Goal: Obtain resource: Download file/media

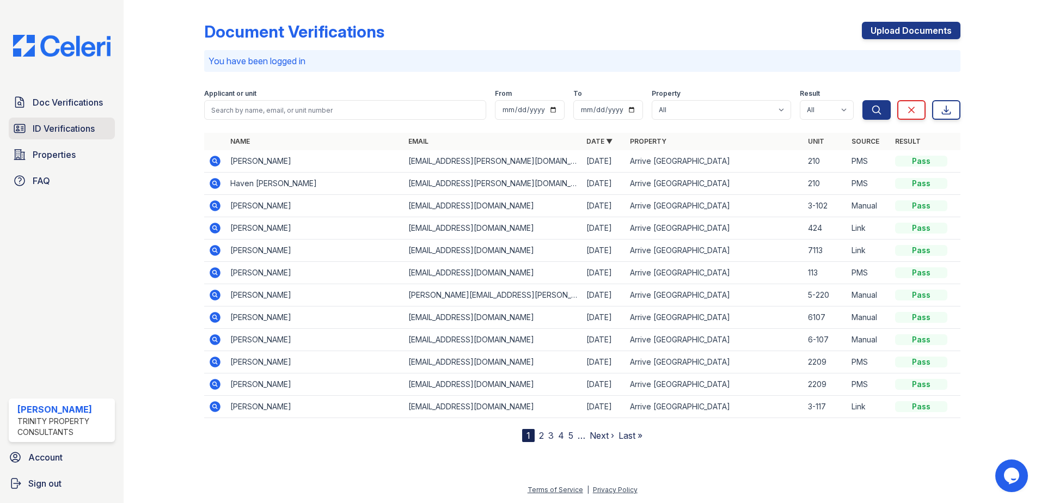
click at [47, 133] on span "ID Verifications" at bounding box center [64, 128] width 62 height 13
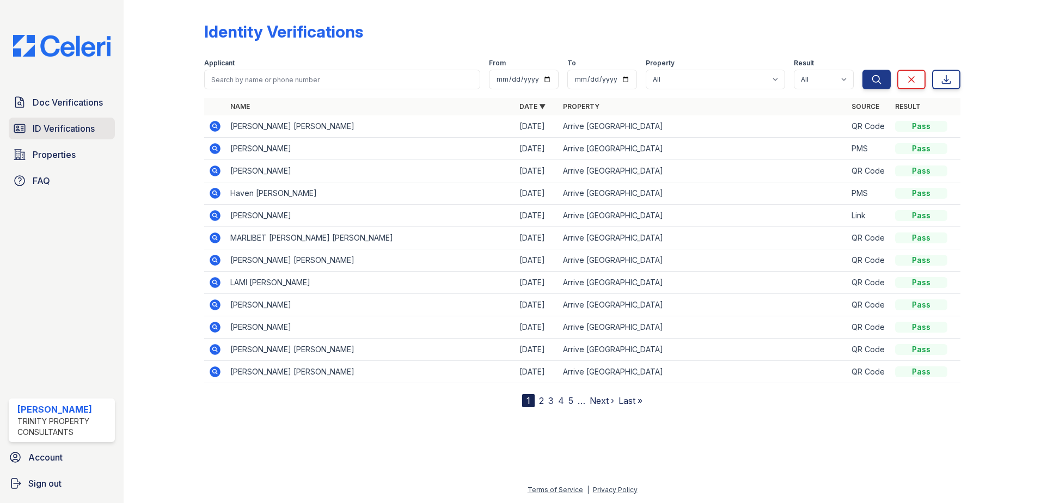
click at [56, 123] on span "ID Verifications" at bounding box center [64, 128] width 62 height 13
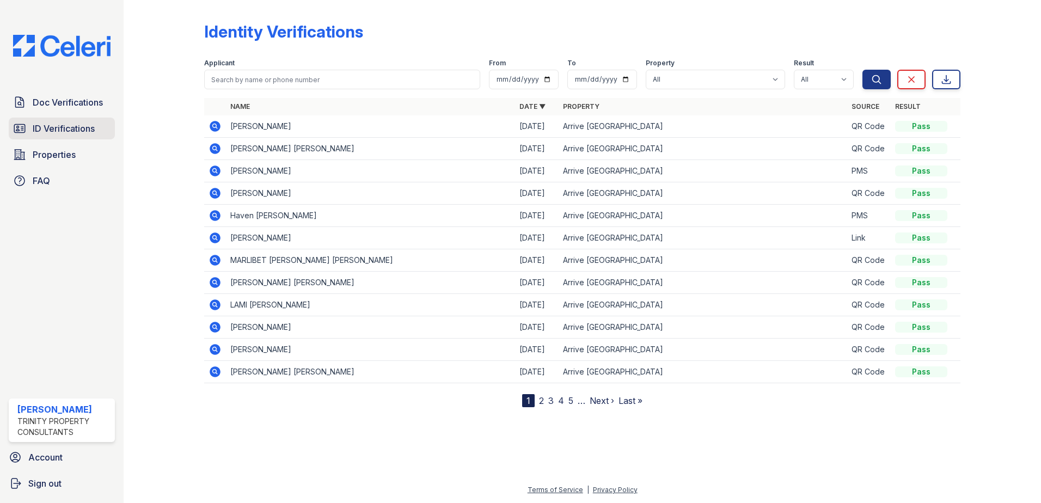
click at [26, 129] on icon at bounding box center [19, 128] width 13 height 13
click at [212, 125] on icon at bounding box center [215, 126] width 11 height 11
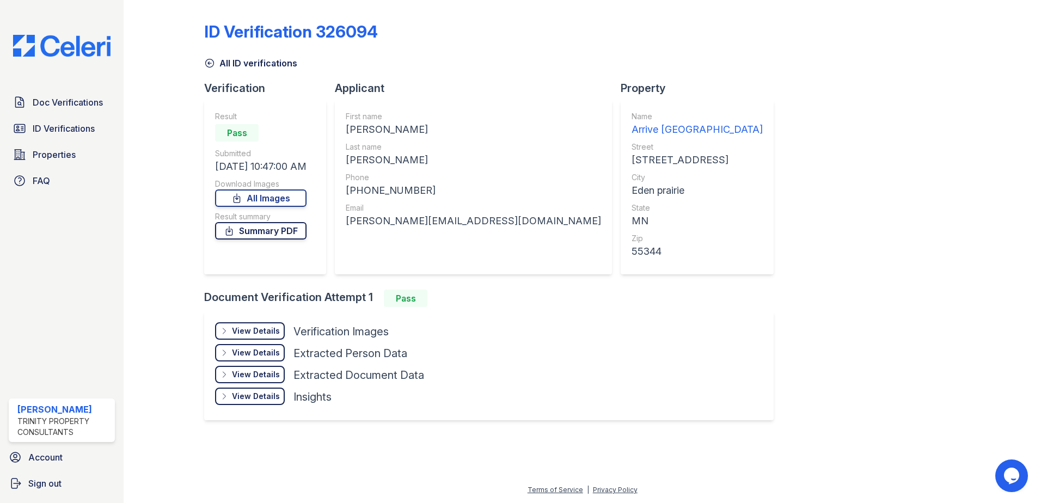
click at [293, 237] on link "Summary PDF" at bounding box center [260, 230] width 91 height 17
click at [273, 200] on link "All Images" at bounding box center [260, 198] width 91 height 17
